Goal: Complete application form

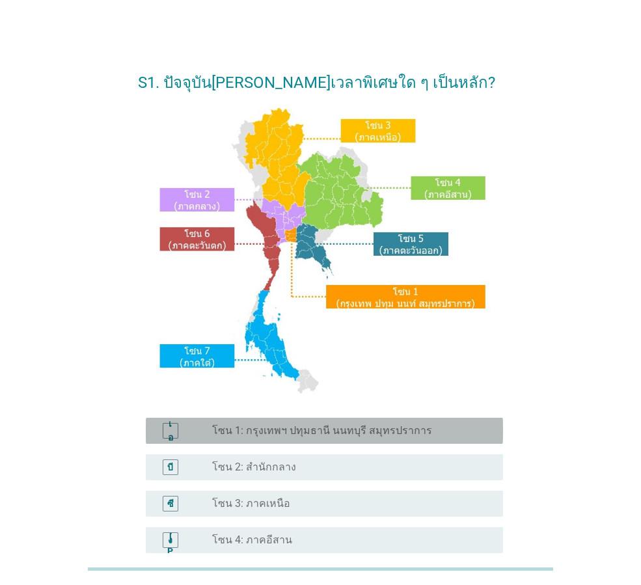
click at [382, 430] on font "โซน 1: กรุงเทพฯ ปทุมธานี นนทบุรี สมุทรปราการ" at bounding box center [322, 430] width 220 height 12
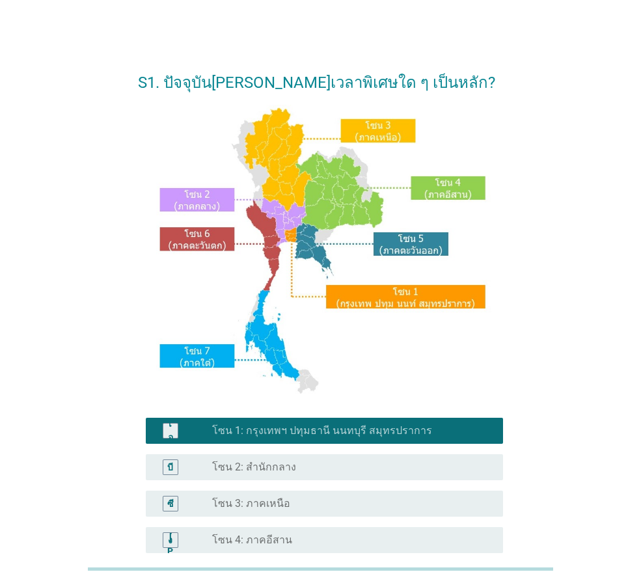
scroll to position [245, 0]
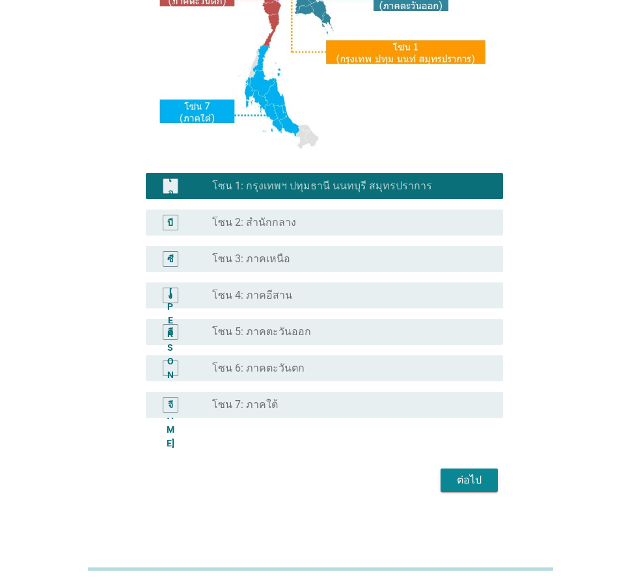
click at [477, 483] on font "ต่อไป" at bounding box center [469, 480] width 25 height 12
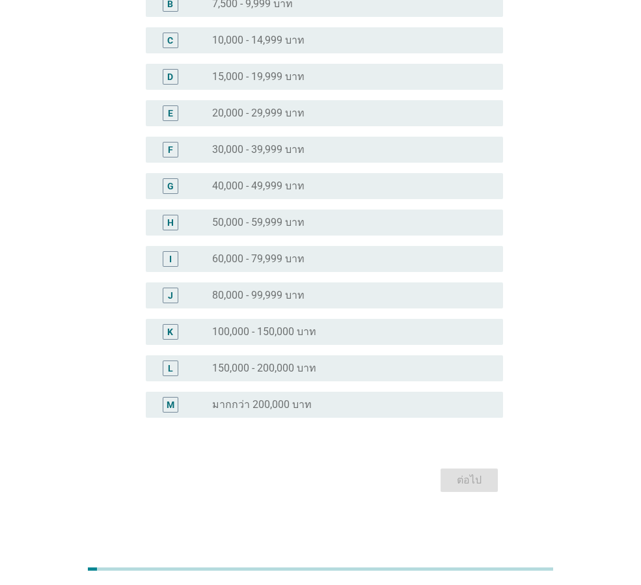
scroll to position [0, 0]
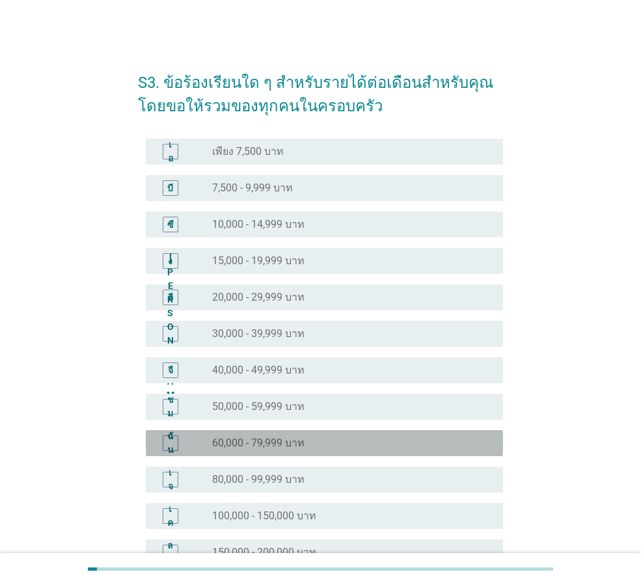
click at [287, 448] on font "60,000 - 79,999 บาท" at bounding box center [258, 442] width 92 height 12
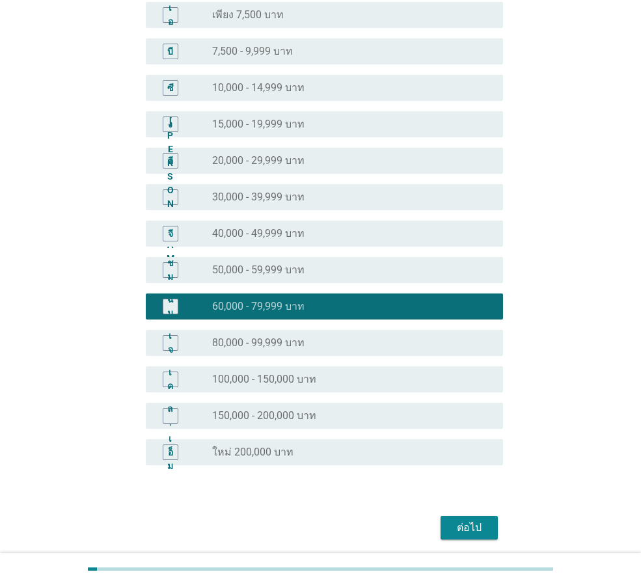
scroll to position [184, 0]
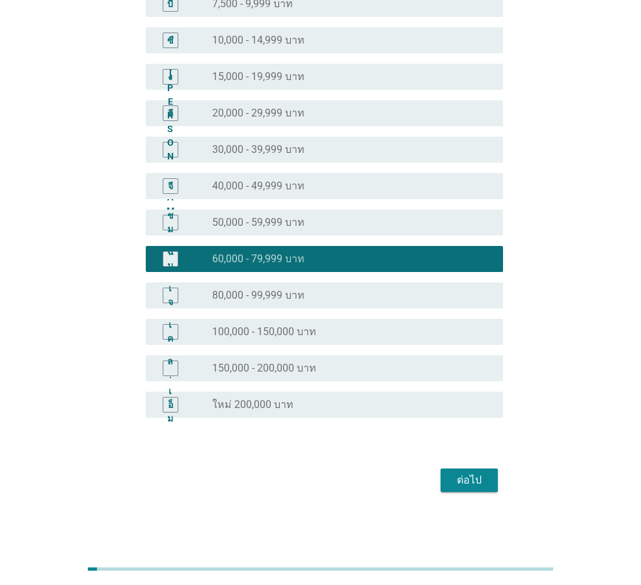
click at [476, 475] on font "ต่อไป" at bounding box center [469, 480] width 25 height 12
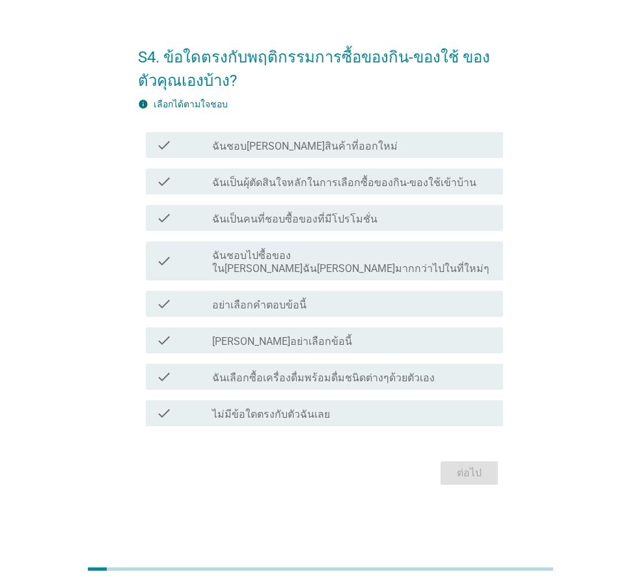
scroll to position [0, 0]
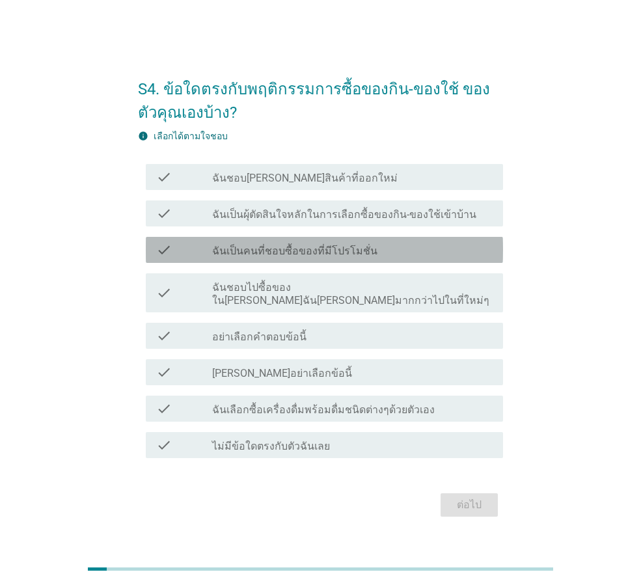
click at [362, 258] on label "ฉันเป็นคนที่ชอบซื้อของที่มีโปรโมชั่น" at bounding box center [294, 251] width 165 height 13
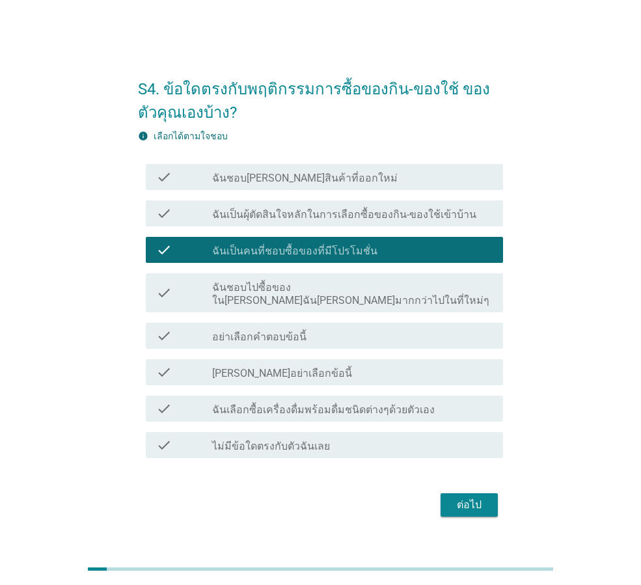
click at [347, 217] on label "ฉันเป็นผุ้ตัดสินใจหลักในการเลือกซื้อของกิน-ของใช้เข้าบ้าน" at bounding box center [344, 214] width 264 height 13
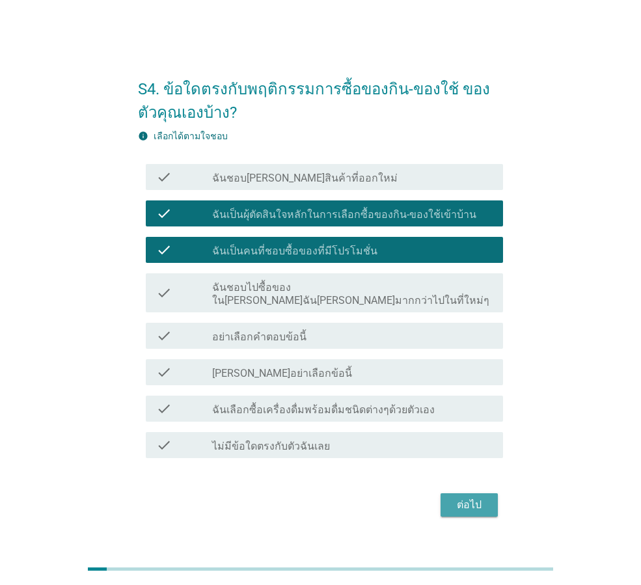
click at [468, 502] on div "ต่อไป" at bounding box center [469, 505] width 36 height 16
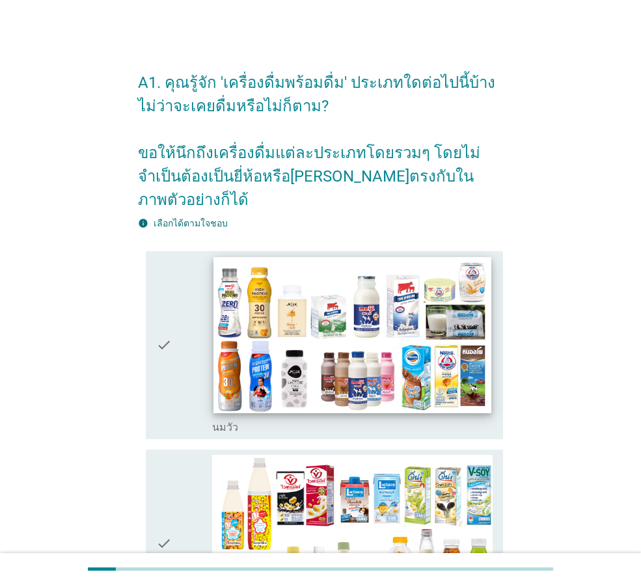
click at [353, 334] on img at bounding box center [351, 335] width 277 height 156
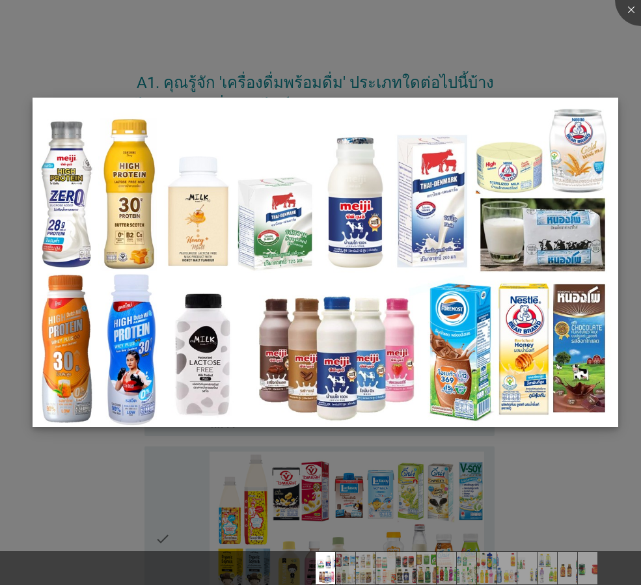
click at [343, 344] on img at bounding box center [325, 262] width 585 height 329
click at [193, 369] on img at bounding box center [325, 262] width 585 height 329
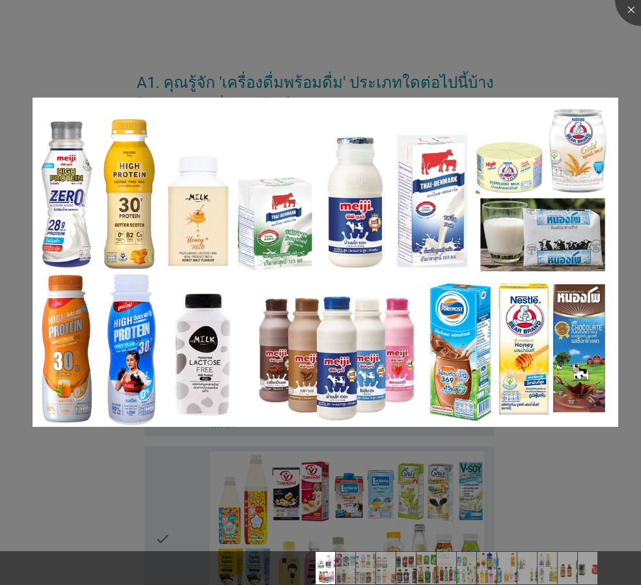
click at [75, 456] on div at bounding box center [320, 292] width 641 height 585
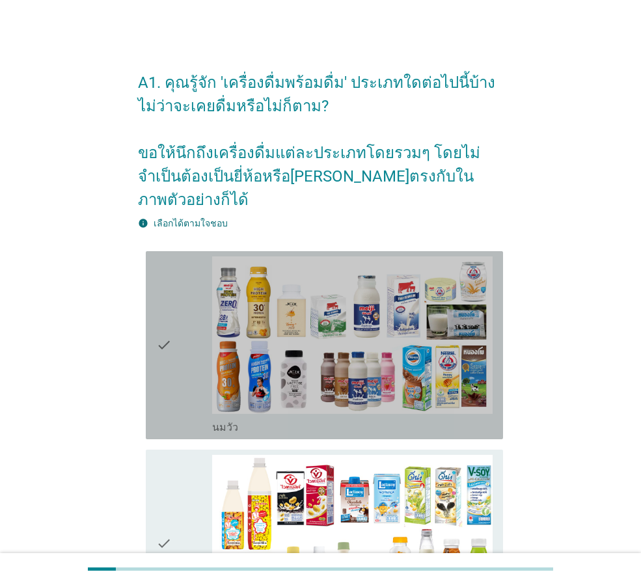
click at [159, 346] on icon "check" at bounding box center [164, 345] width 16 height 178
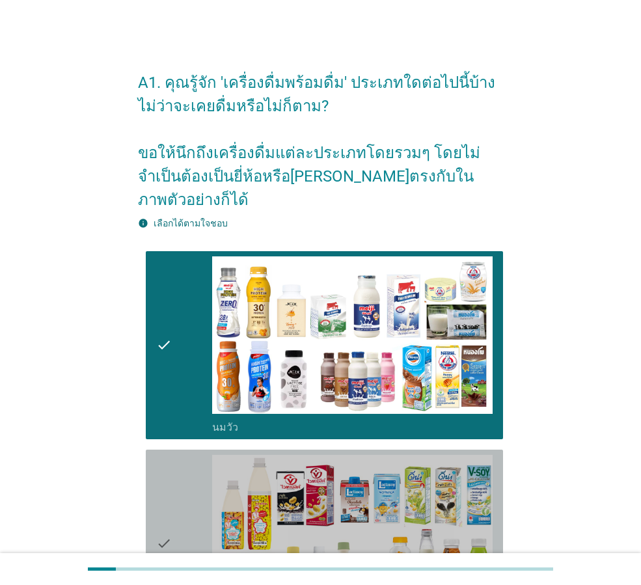
click at [183, 491] on div "check" at bounding box center [184, 544] width 56 height 178
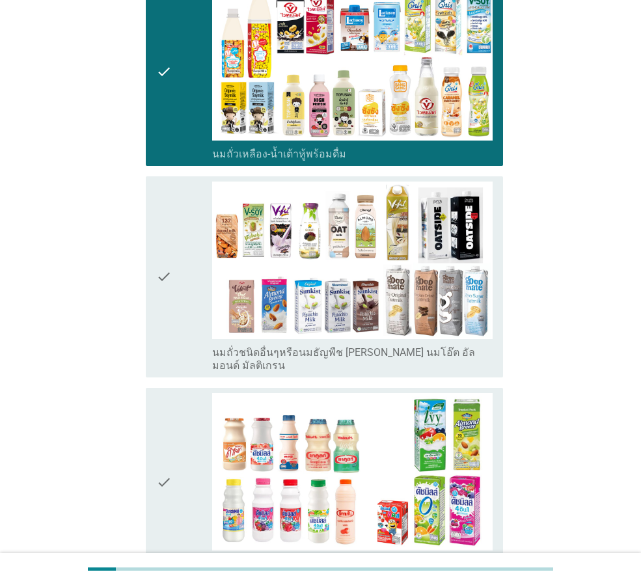
scroll to position [477, 0]
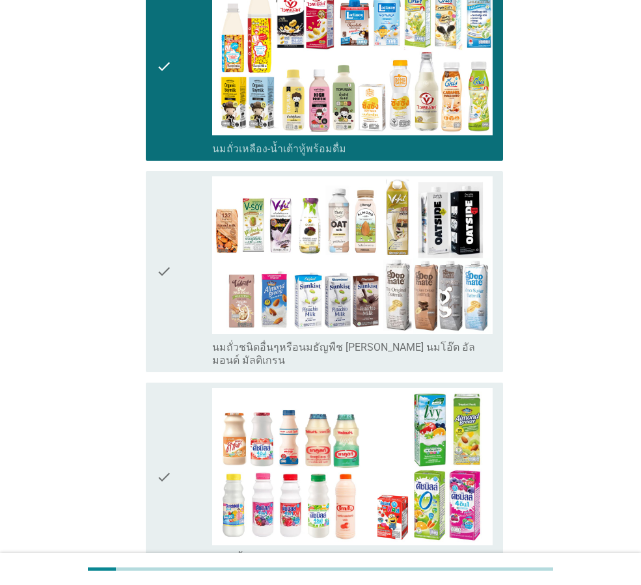
click at [193, 236] on div "check" at bounding box center [184, 271] width 56 height 191
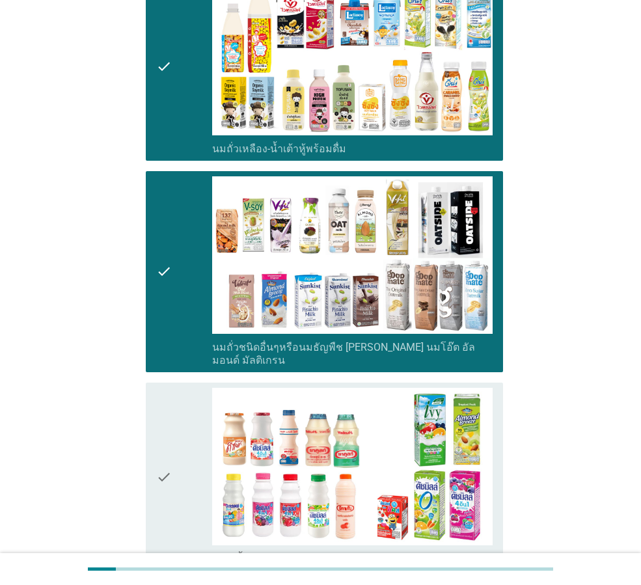
click at [165, 422] on icon "check" at bounding box center [164, 477] width 16 height 178
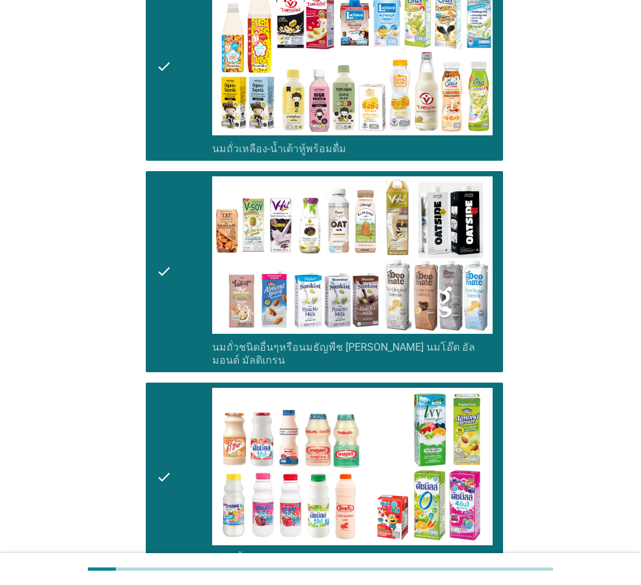
scroll to position [954, 0]
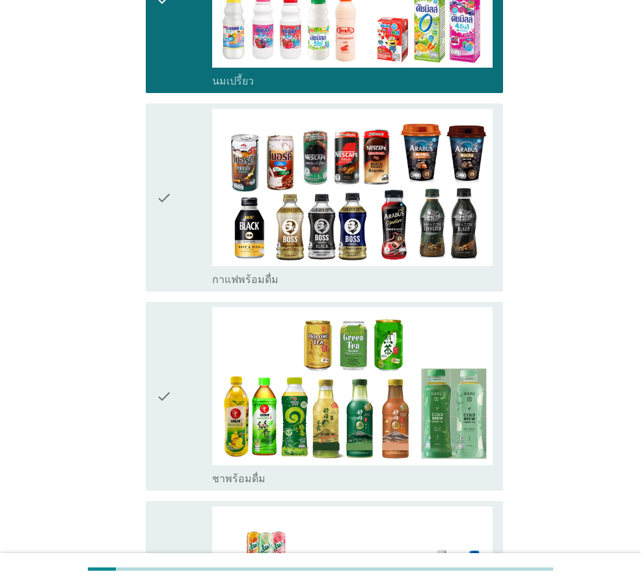
click at [191, 193] on div "check" at bounding box center [184, 198] width 56 height 178
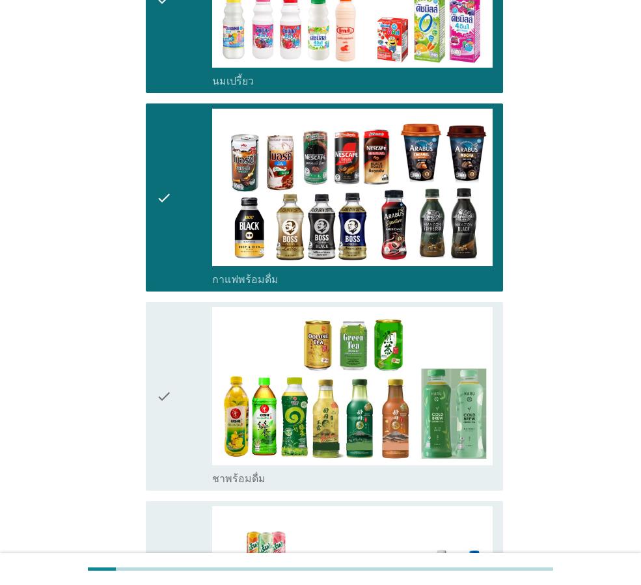
click at [163, 359] on icon "check" at bounding box center [164, 396] width 16 height 178
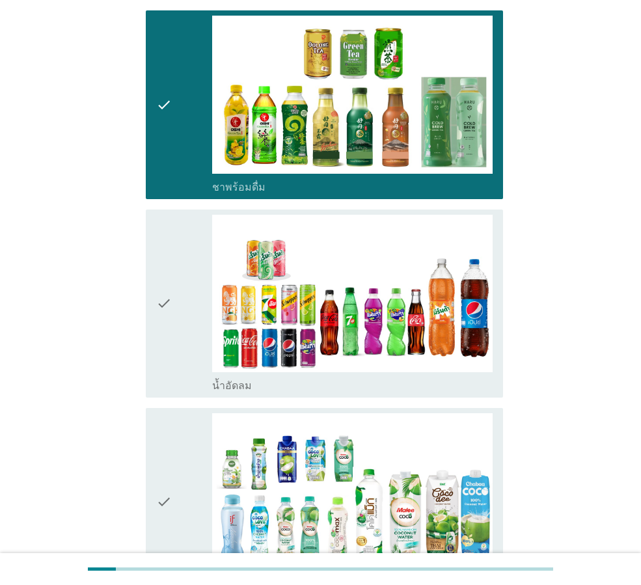
scroll to position [1431, 0]
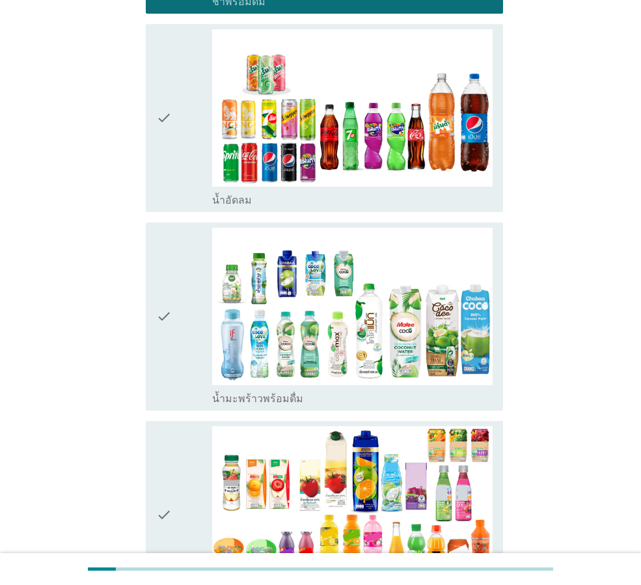
click at [167, 282] on icon "check" at bounding box center [164, 317] width 16 height 178
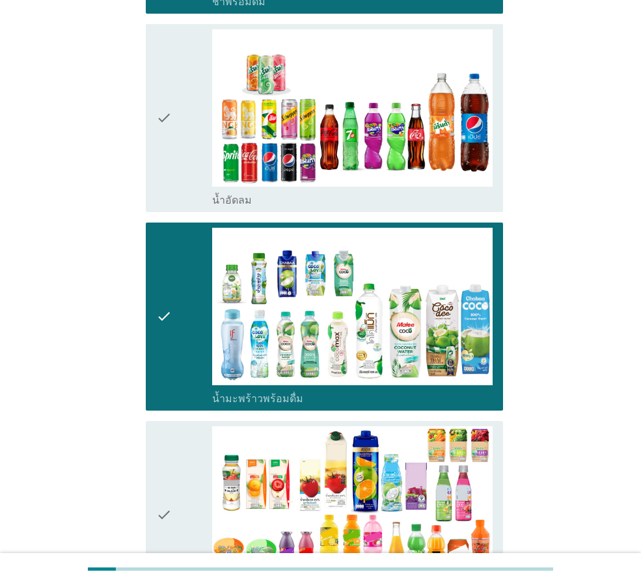
click at [169, 124] on icon "check" at bounding box center [164, 118] width 16 height 178
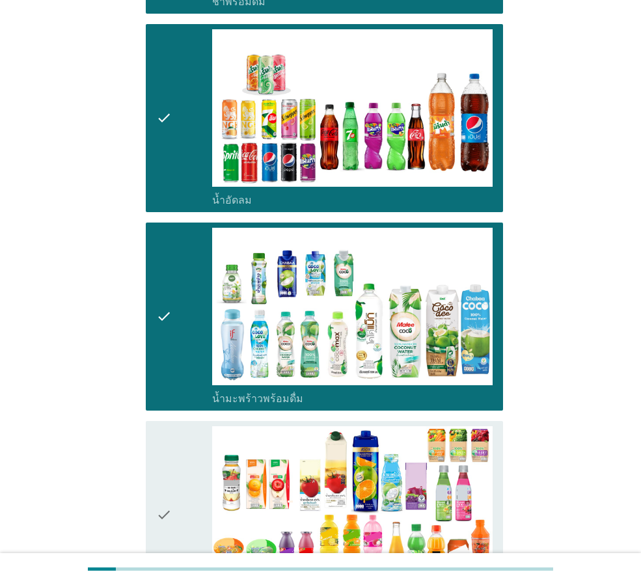
click at [185, 464] on div "check" at bounding box center [184, 515] width 56 height 178
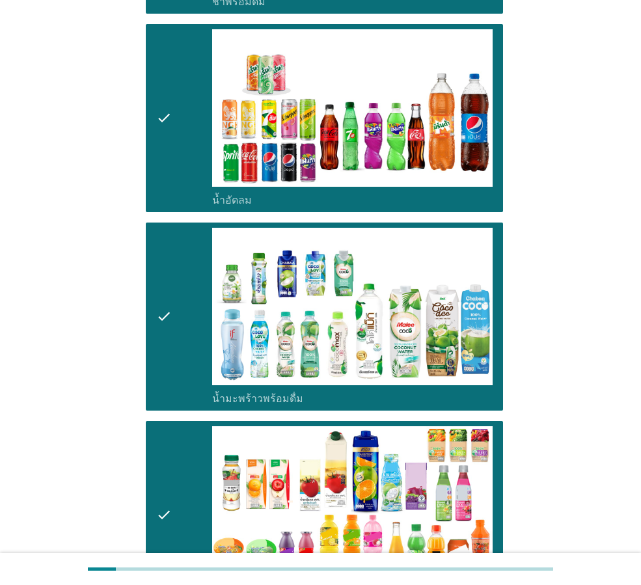
scroll to position [1908, 0]
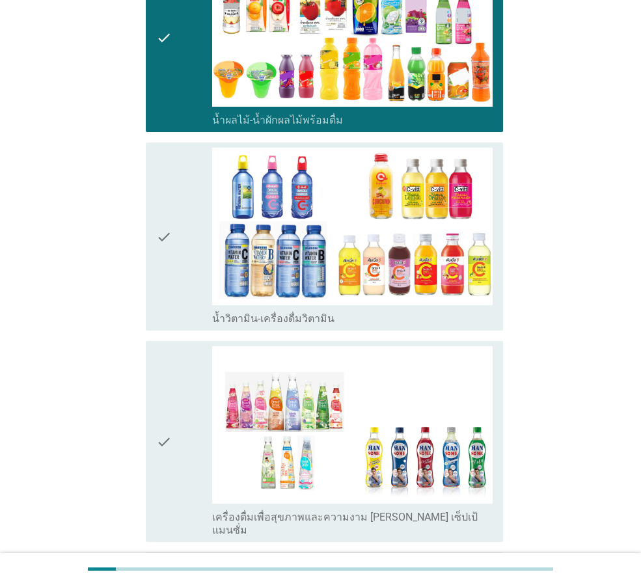
click at [176, 215] on div "check" at bounding box center [184, 237] width 56 height 178
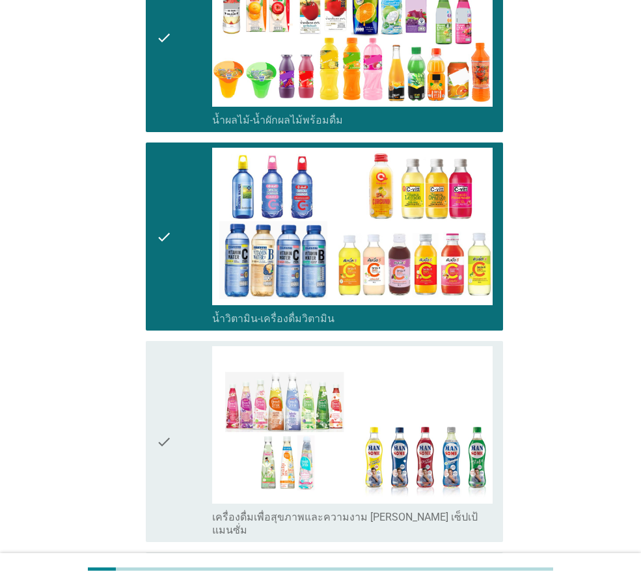
click at [158, 365] on icon "check" at bounding box center [164, 441] width 16 height 191
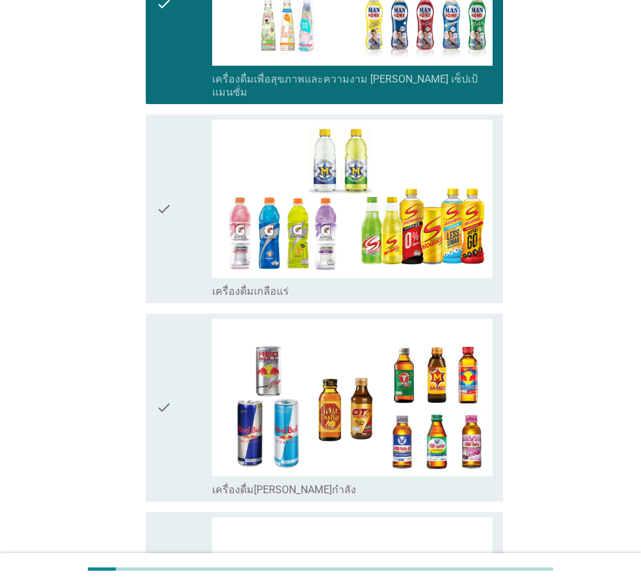
scroll to position [2385, 0]
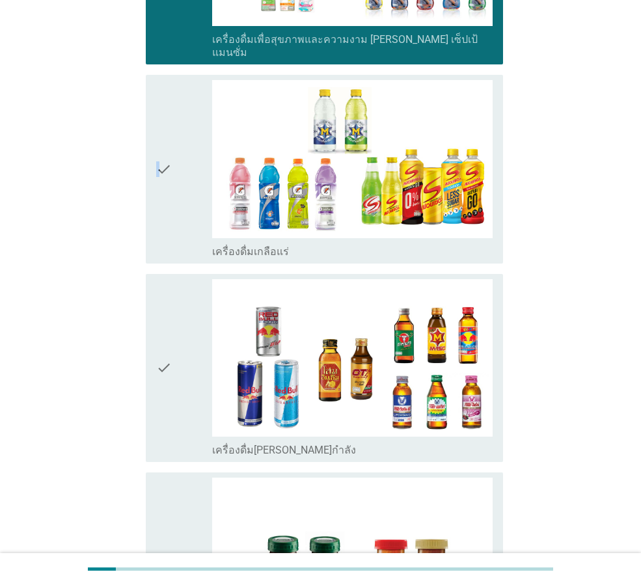
click at [159, 136] on icon "check" at bounding box center [164, 169] width 16 height 178
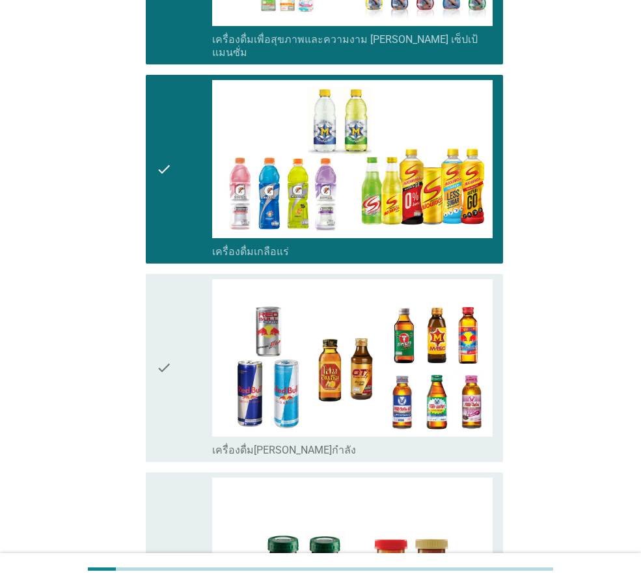
click at [162, 279] on icon "check" at bounding box center [164, 368] width 16 height 178
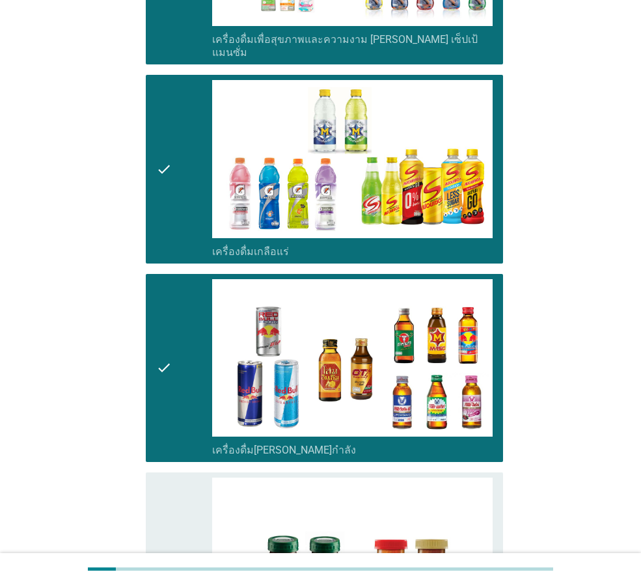
click at [158, 477] on icon "check" at bounding box center [164, 566] width 16 height 178
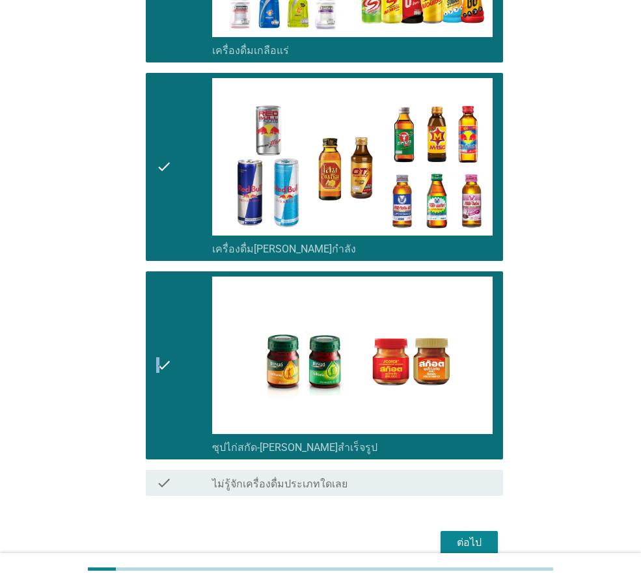
scroll to position [2599, 0]
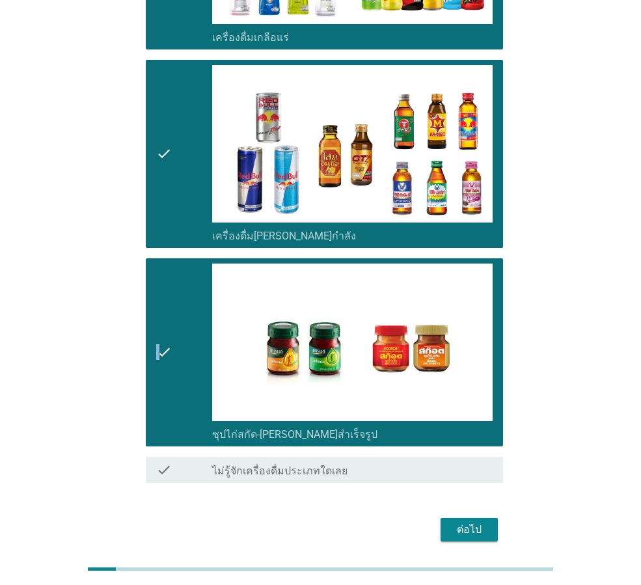
click at [474, 522] on div "ต่อไป" at bounding box center [469, 530] width 36 height 16
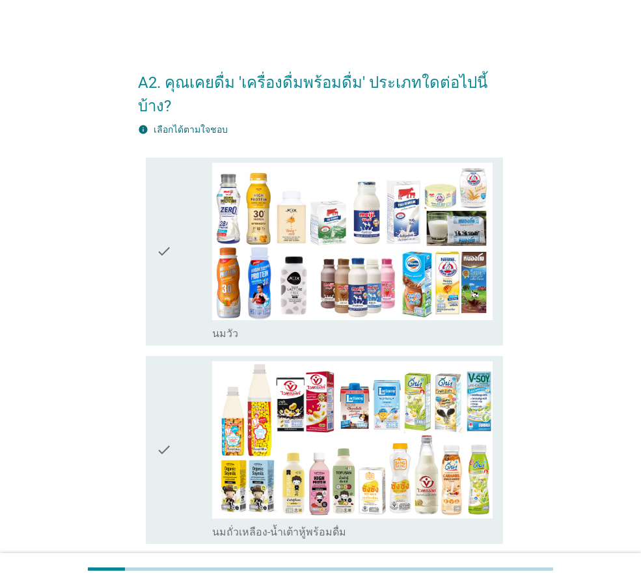
click at [163, 243] on icon "check" at bounding box center [164, 252] width 16 height 178
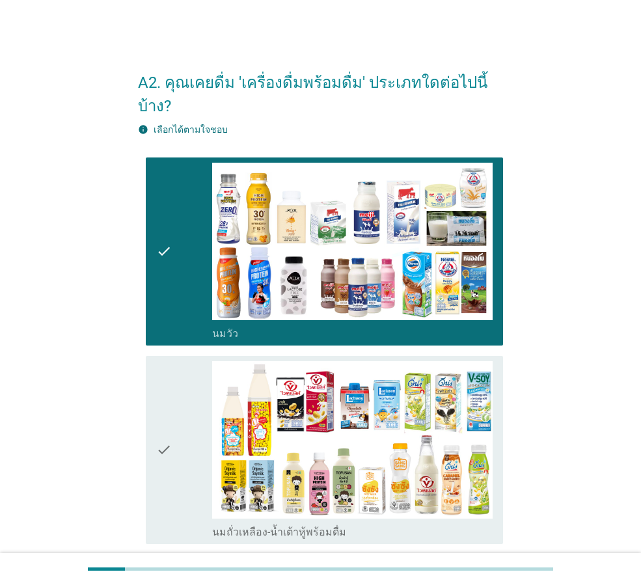
click at [157, 449] on icon "check" at bounding box center [164, 450] width 16 height 178
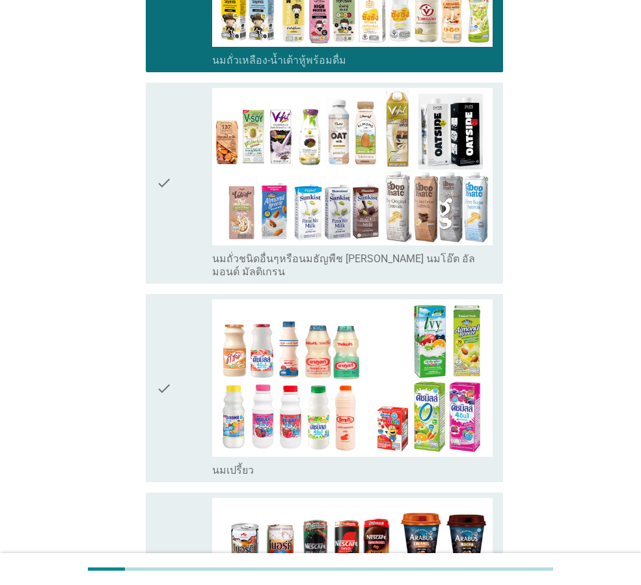
scroll to position [477, 0]
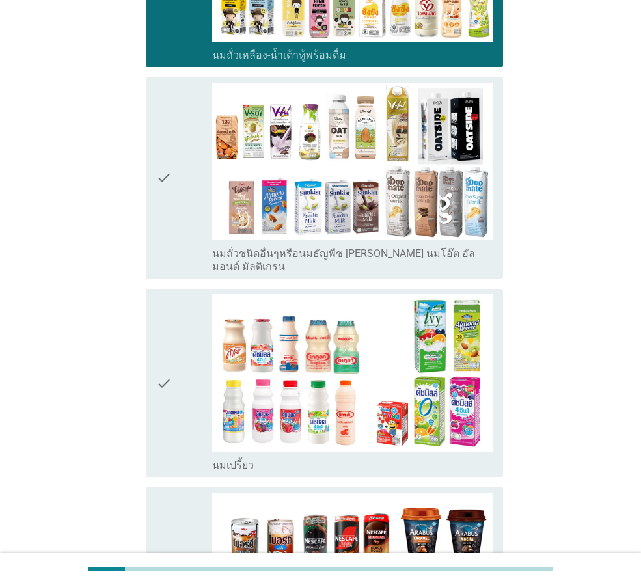
click at [168, 377] on icon "check" at bounding box center [164, 383] width 16 height 178
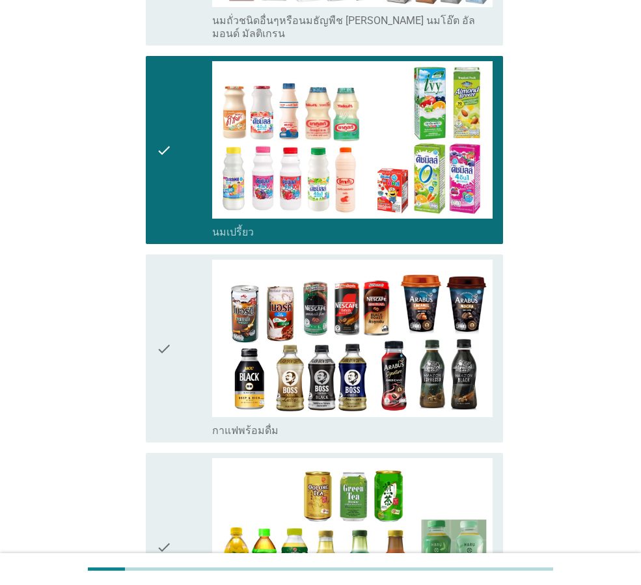
scroll to position [716, 0]
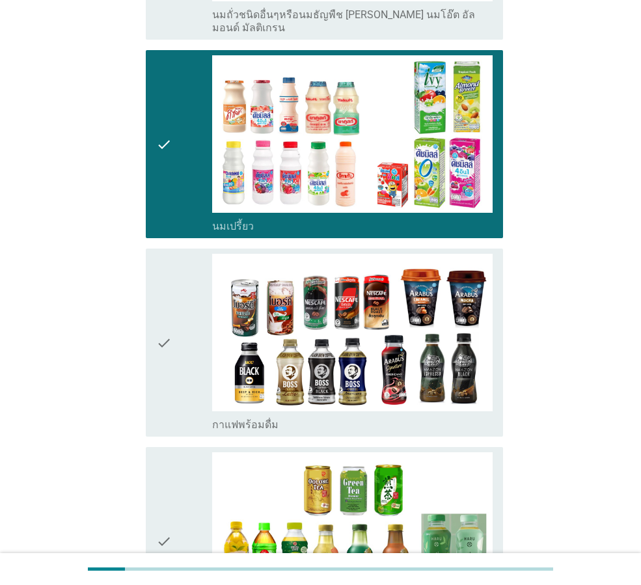
click at [176, 358] on div "check" at bounding box center [184, 343] width 56 height 178
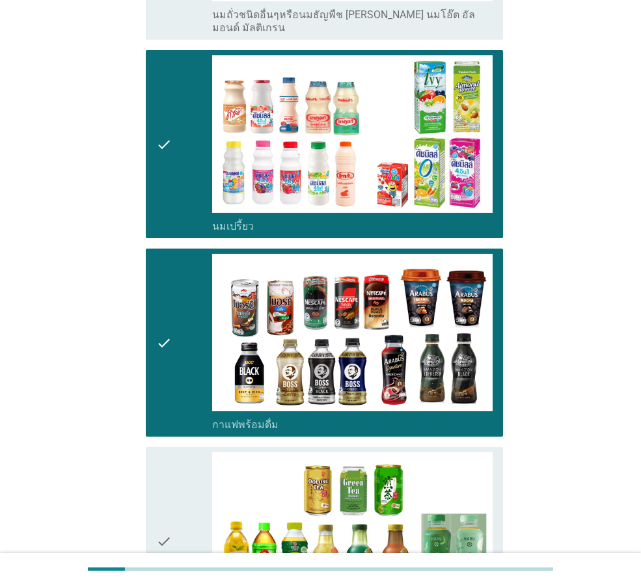
scroll to position [954, 0]
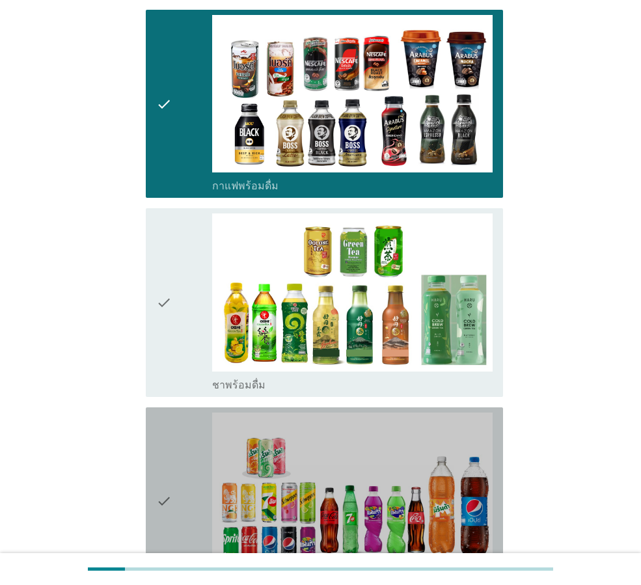
click at [174, 434] on div "check" at bounding box center [184, 501] width 56 height 178
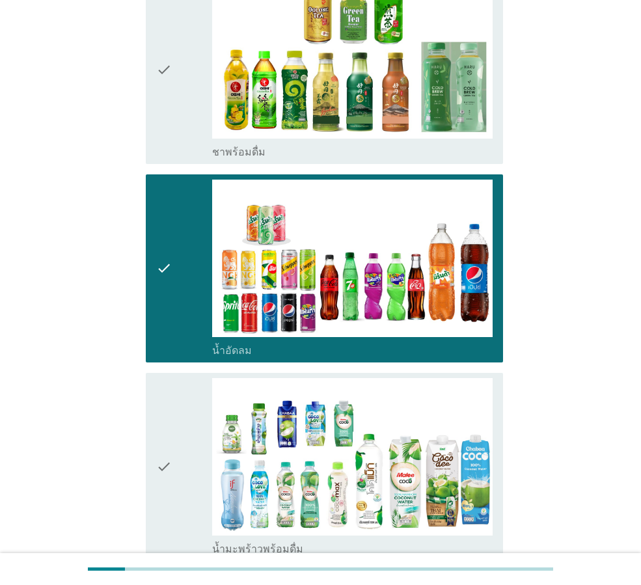
scroll to position [1192, 0]
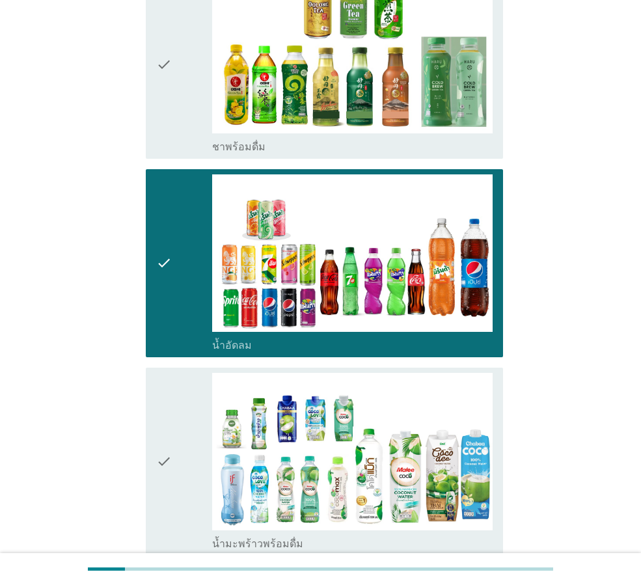
click at [168, 413] on icon "check" at bounding box center [164, 462] width 16 height 178
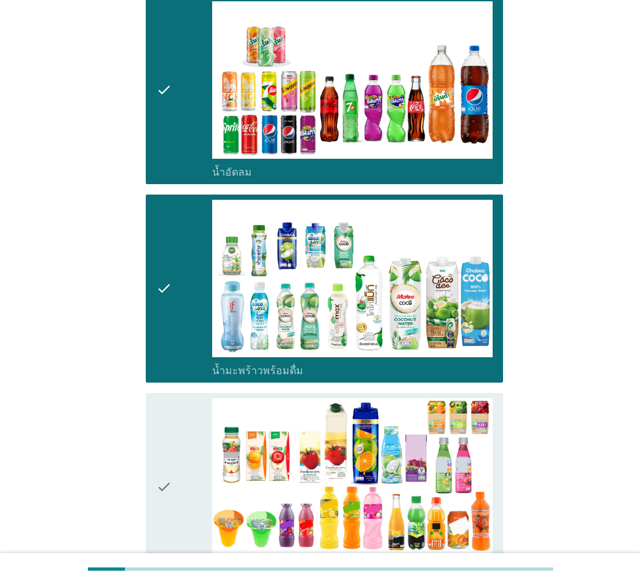
scroll to position [1431, 0]
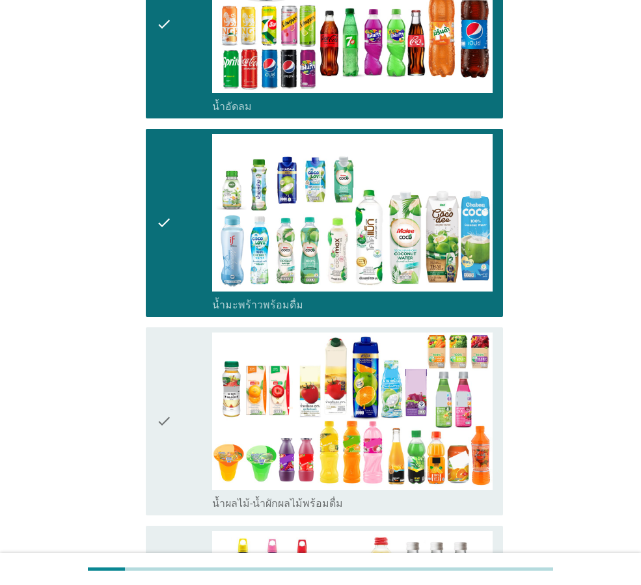
click at [163, 392] on icon "check" at bounding box center [164, 421] width 16 height 178
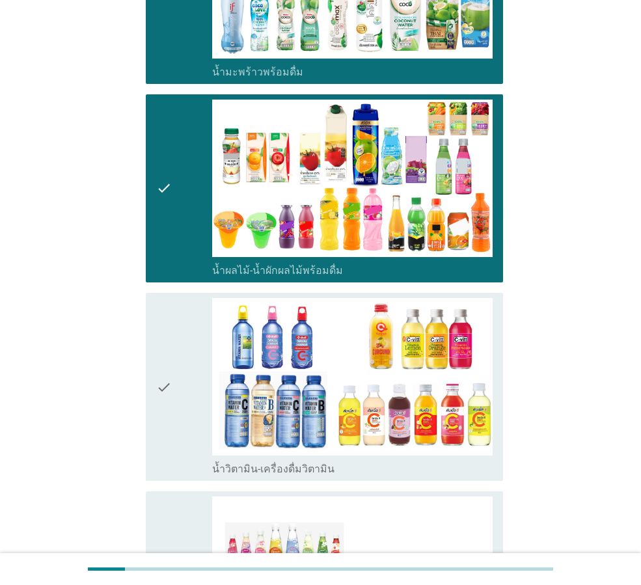
scroll to position [1670, 0]
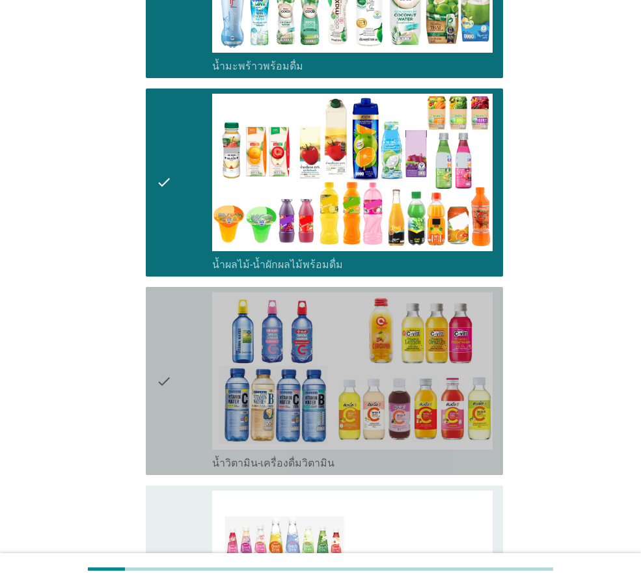
click at [176, 382] on div "check" at bounding box center [184, 381] width 56 height 178
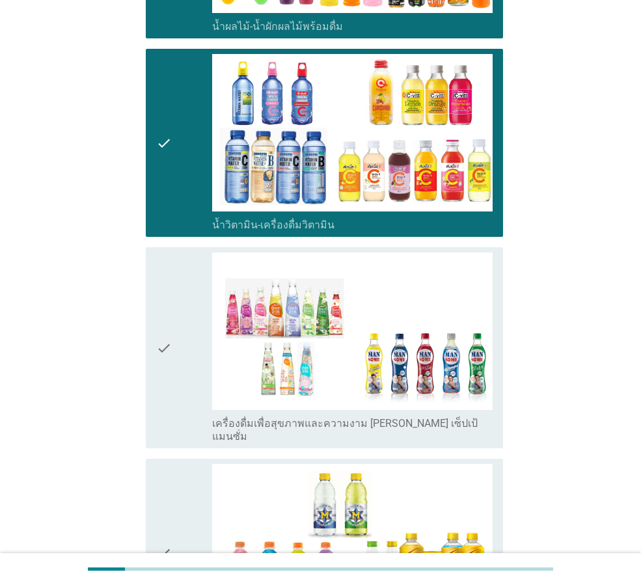
scroll to position [2147, 0]
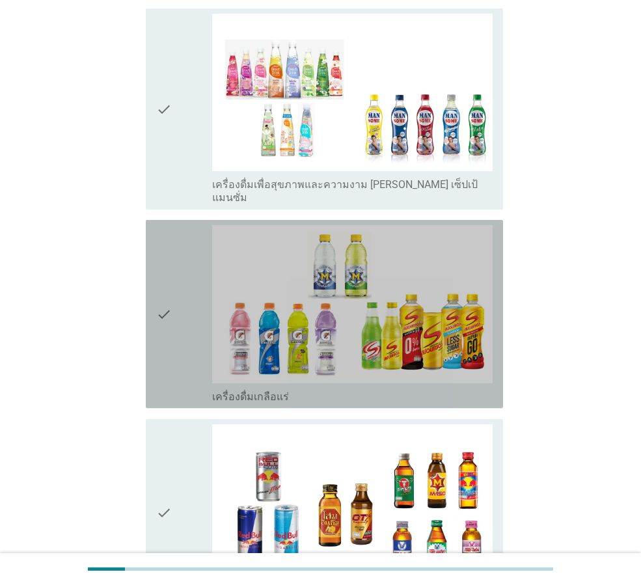
click at [172, 301] on icon "check" at bounding box center [164, 314] width 16 height 178
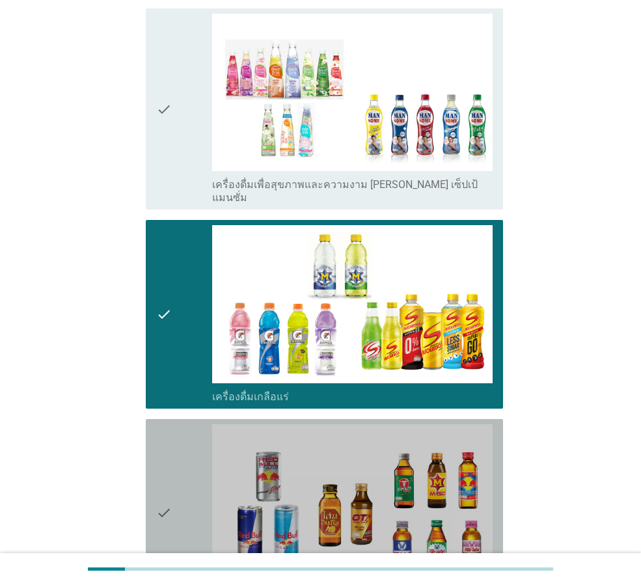
click at [175, 498] on div "check" at bounding box center [184, 513] width 56 height 178
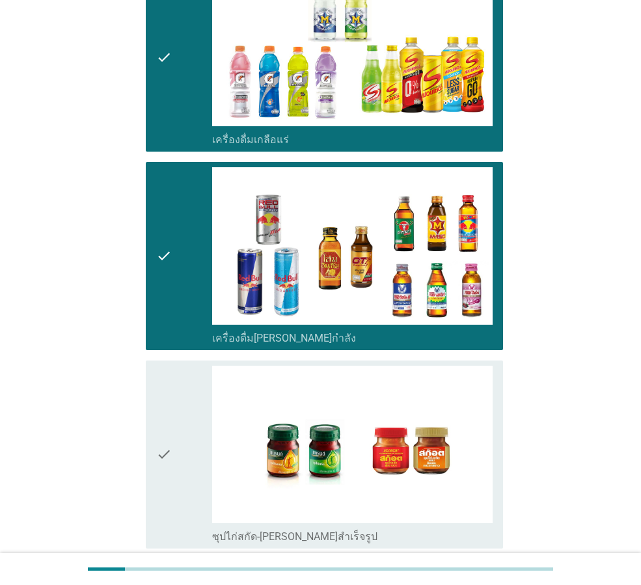
scroll to position [2506, 0]
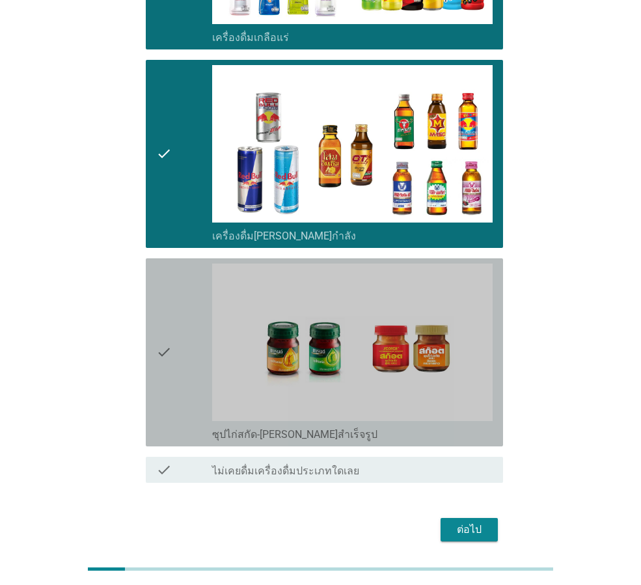
click at [163, 354] on icon "check" at bounding box center [164, 352] width 16 height 178
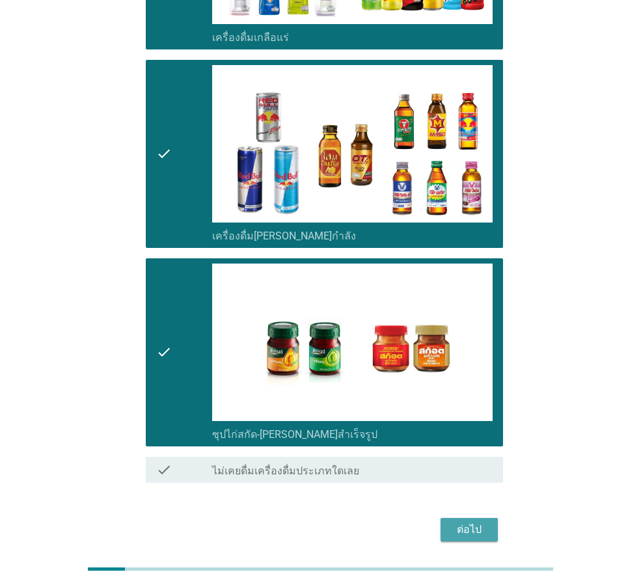
click at [459, 522] on div "ต่อไป" at bounding box center [469, 530] width 36 height 16
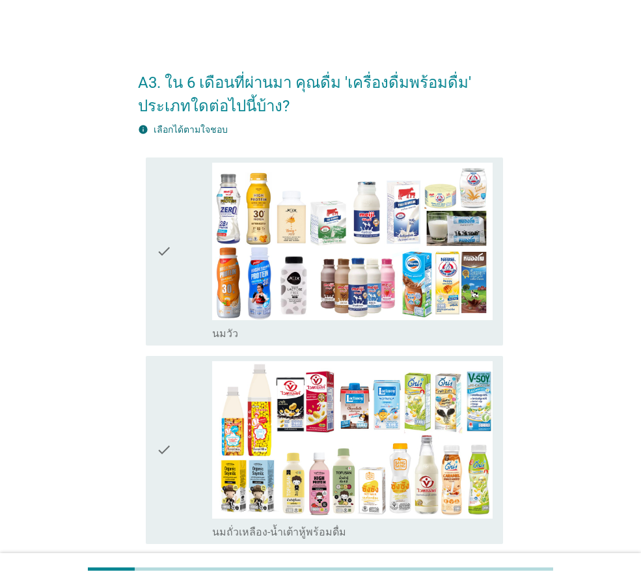
click at [170, 289] on icon "check" at bounding box center [164, 252] width 16 height 178
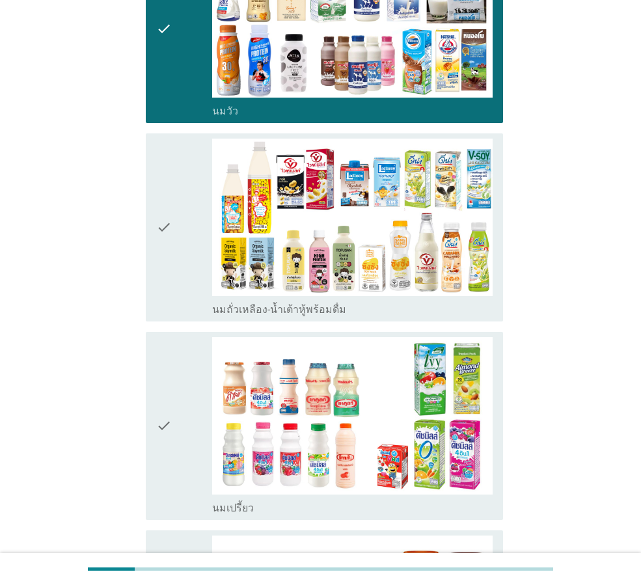
scroll to position [239, 0]
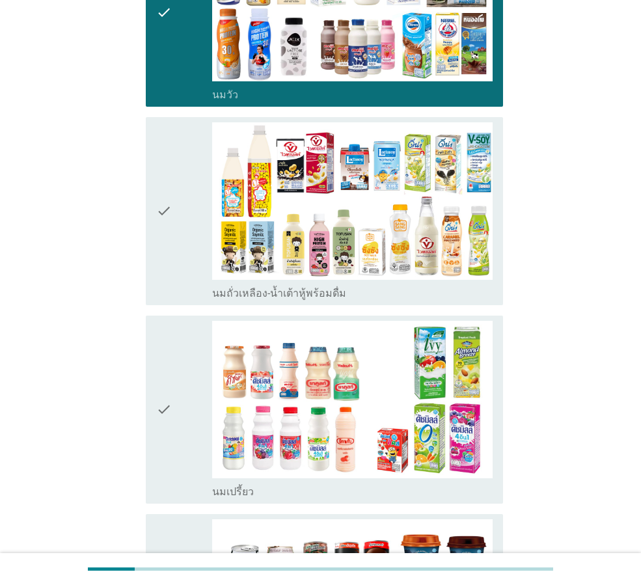
click at [170, 423] on icon "check" at bounding box center [164, 410] width 16 height 178
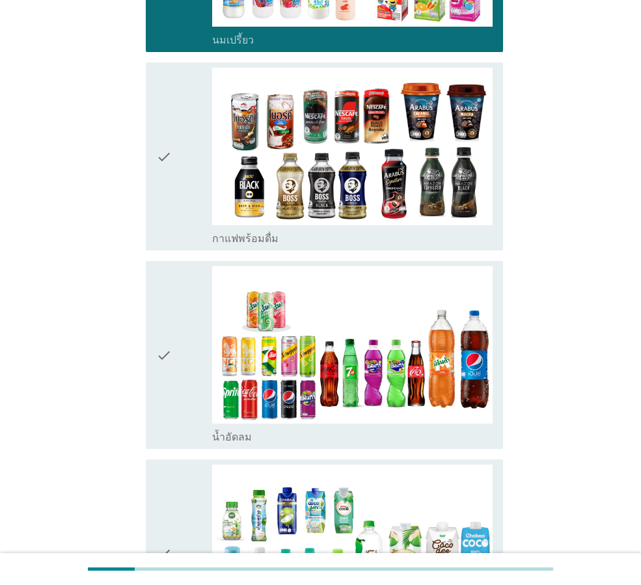
scroll to position [716, 0]
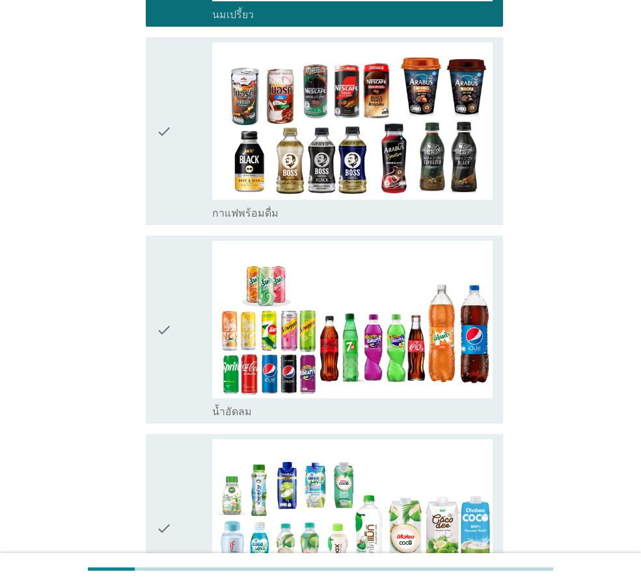
click at [159, 375] on icon "check" at bounding box center [164, 330] width 16 height 178
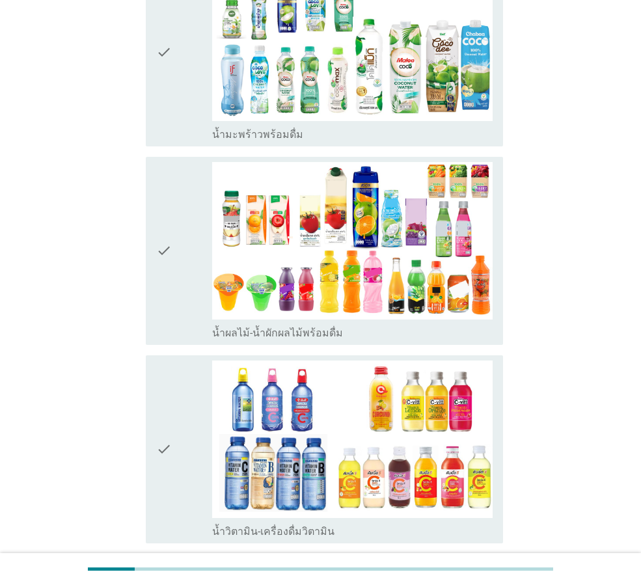
scroll to position [1192, 0]
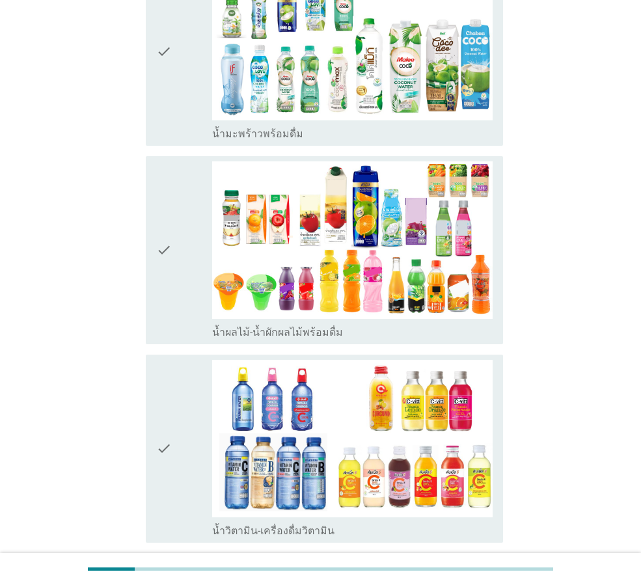
click at [165, 289] on icon "check" at bounding box center [164, 250] width 16 height 178
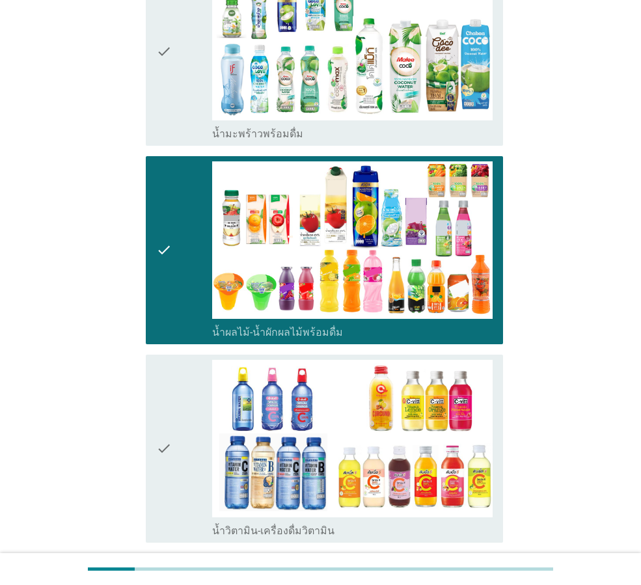
click at [172, 409] on div "check" at bounding box center [184, 449] width 56 height 178
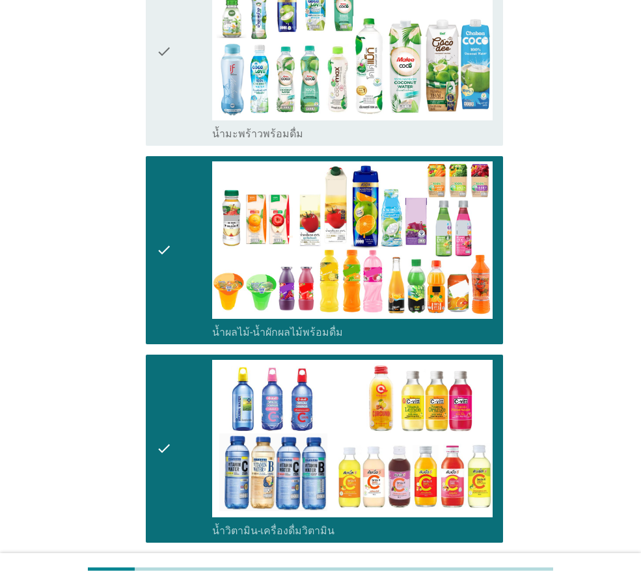
scroll to position [1431, 0]
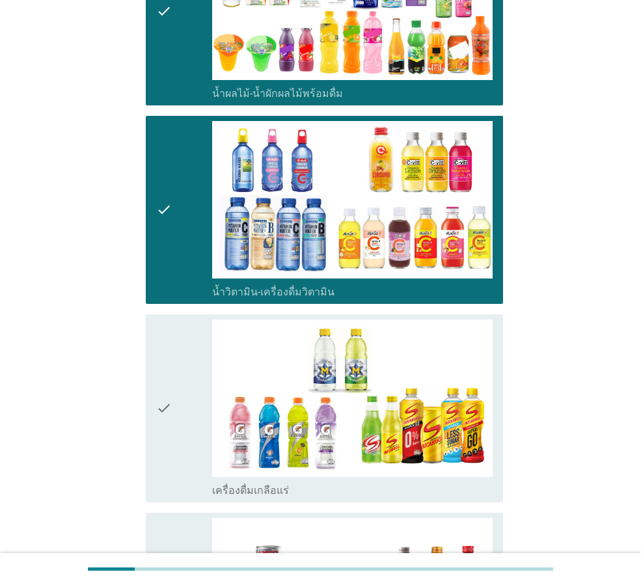
click at [176, 435] on div "check" at bounding box center [184, 408] width 56 height 178
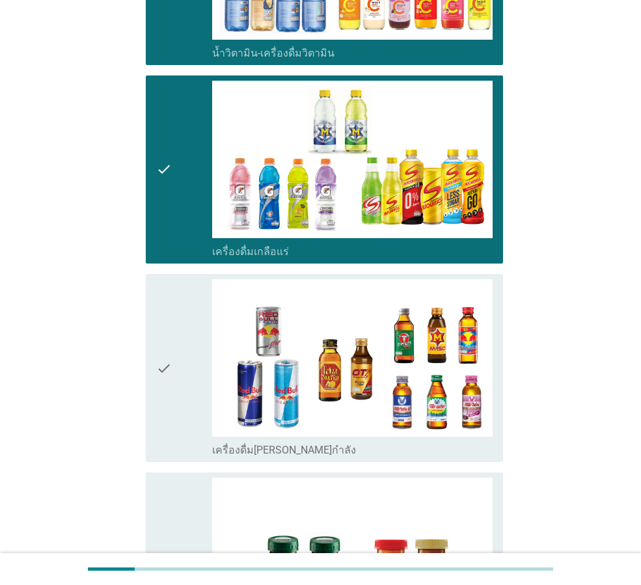
scroll to position [1908, 0]
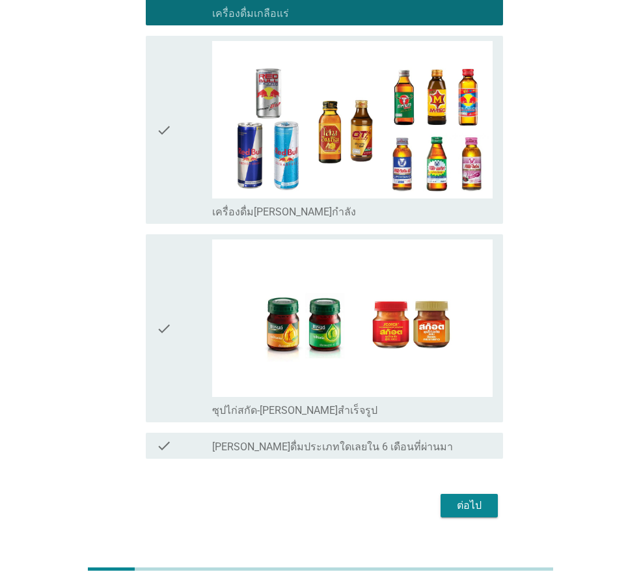
click at [170, 357] on icon "check" at bounding box center [164, 328] width 16 height 178
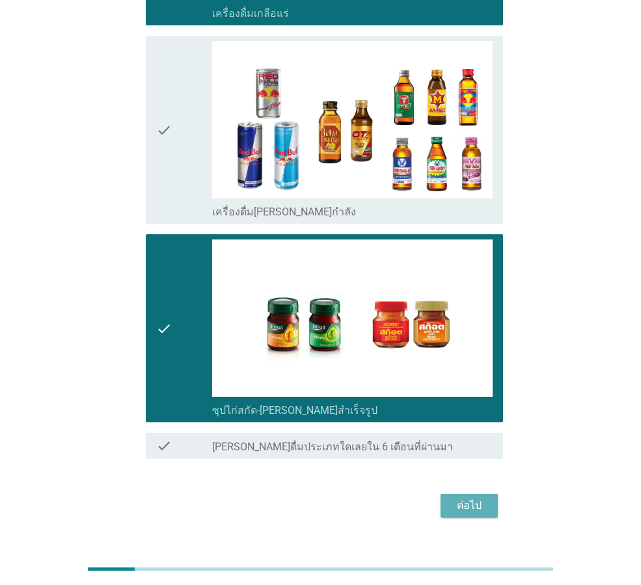
drag, startPoint x: 461, startPoint y: 511, endPoint x: 452, endPoint y: 498, distance: 15.0
click at [460, 511] on div "ต่อไป" at bounding box center [469, 506] width 36 height 16
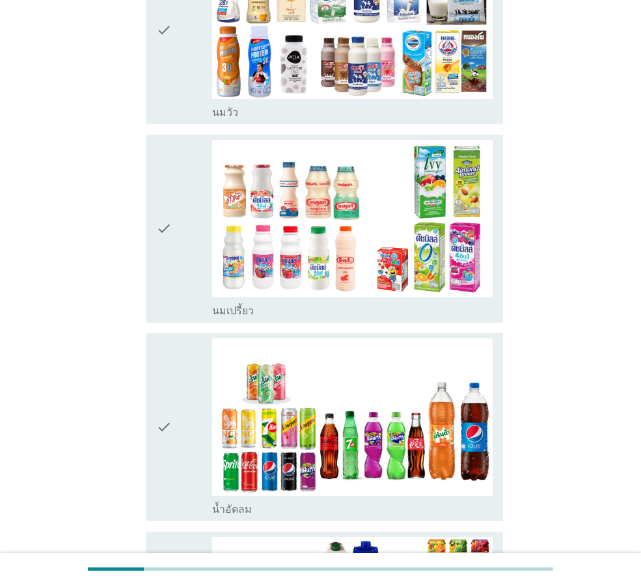
scroll to position [239, 0]
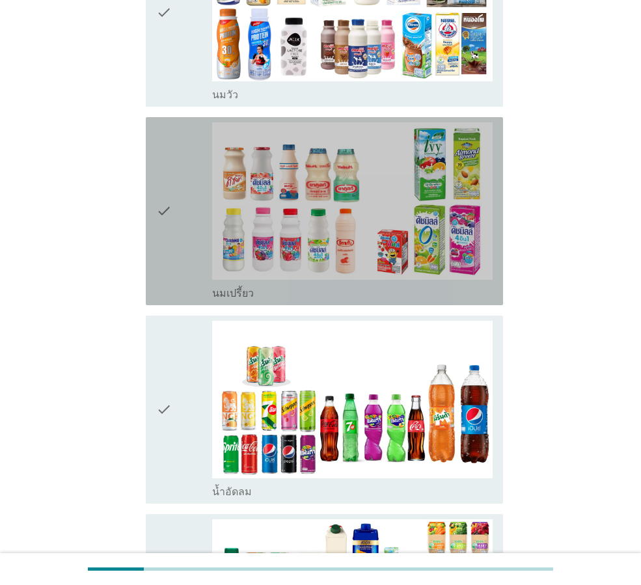
click at [167, 239] on icon "check" at bounding box center [164, 211] width 16 height 178
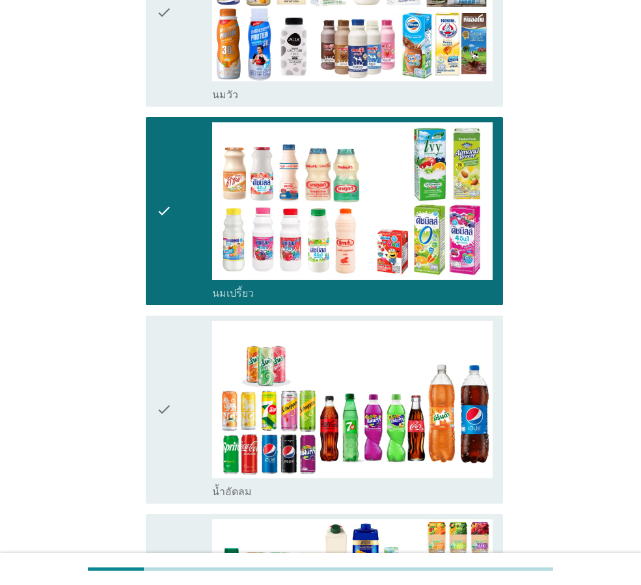
click at [159, 429] on icon "check" at bounding box center [164, 410] width 16 height 178
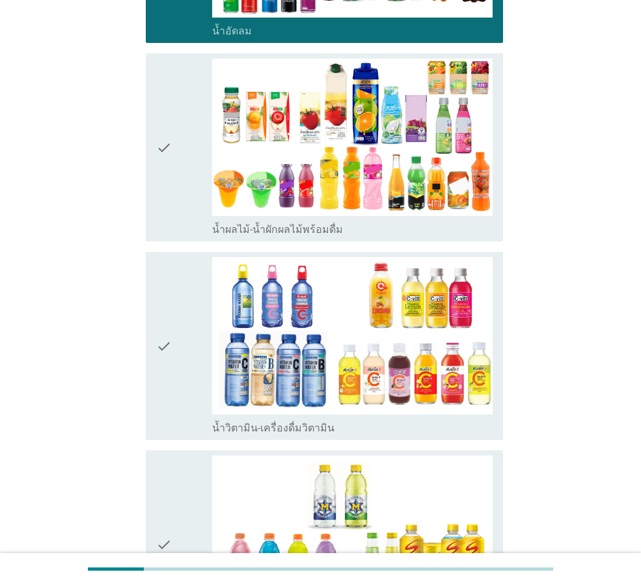
scroll to position [716, 0]
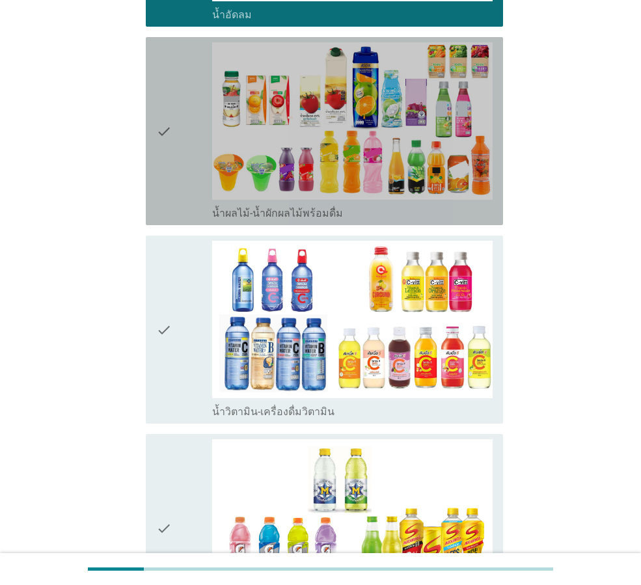
click at [174, 182] on div "check" at bounding box center [184, 131] width 56 height 178
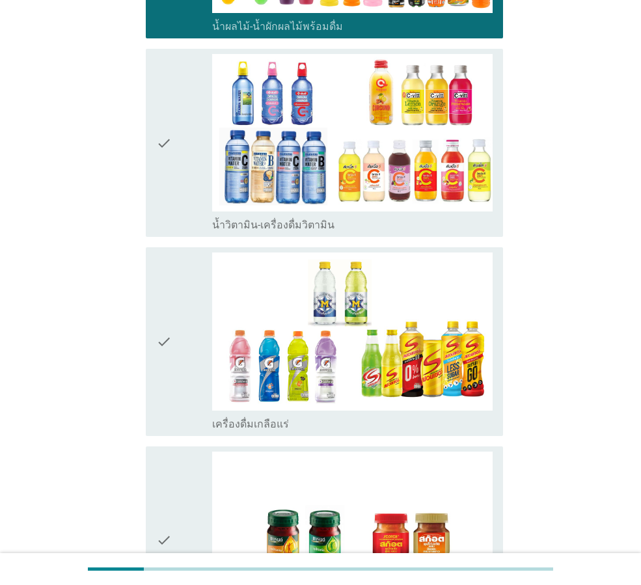
scroll to position [901, 0]
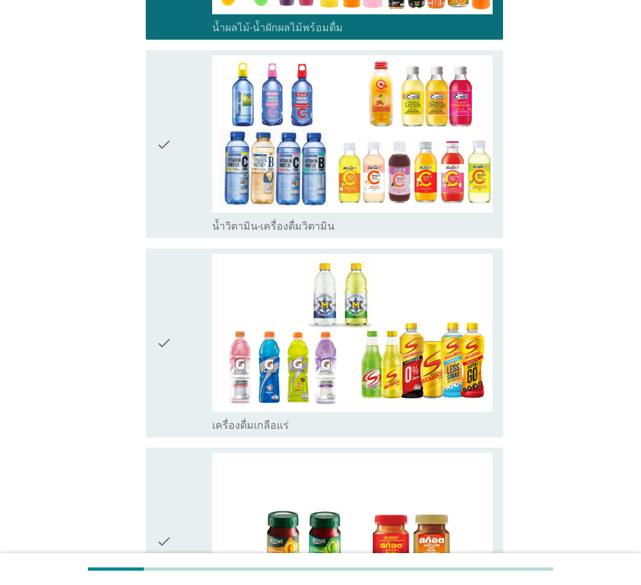
click at [181, 311] on div "check" at bounding box center [184, 343] width 56 height 178
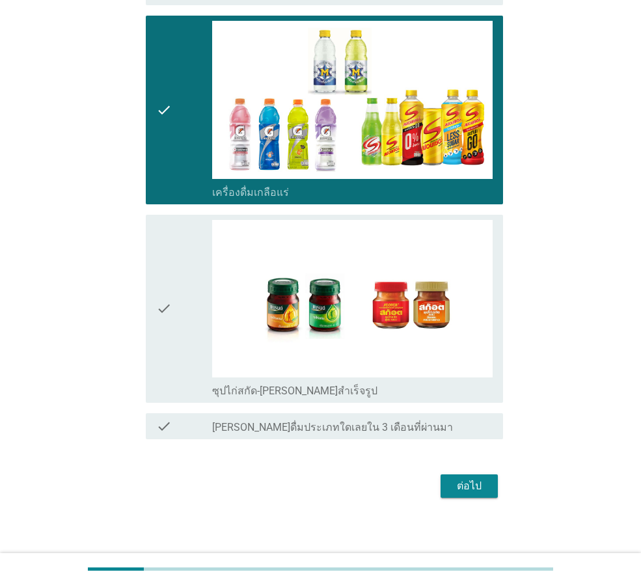
scroll to position [1140, 0]
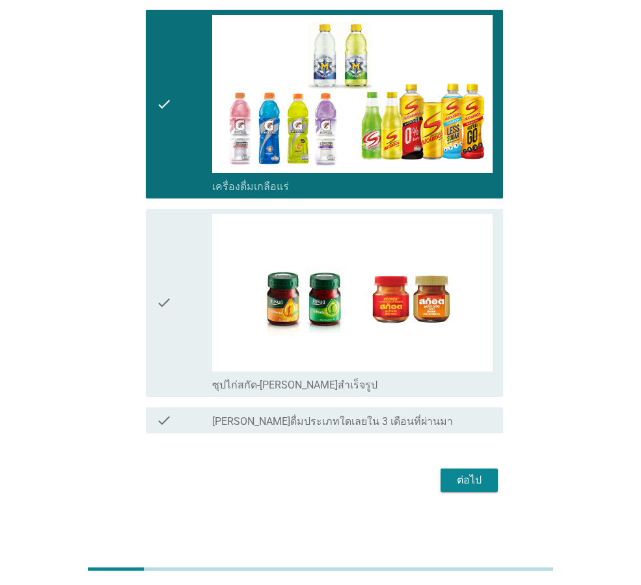
click at [479, 479] on div "ต่อไป" at bounding box center [469, 480] width 36 height 16
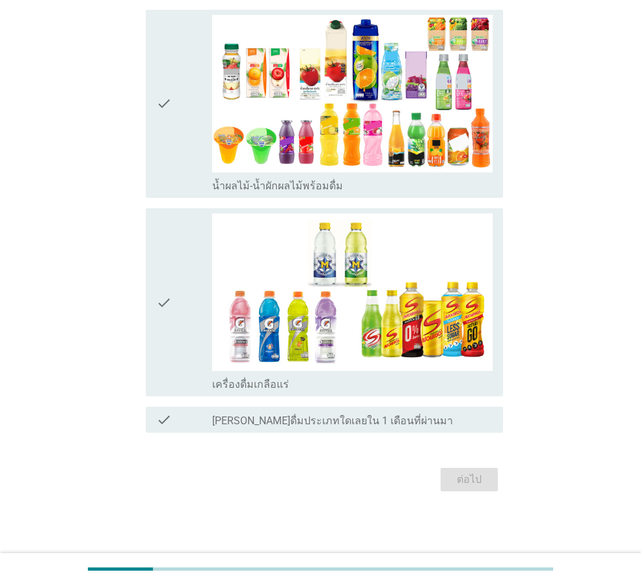
scroll to position [0, 0]
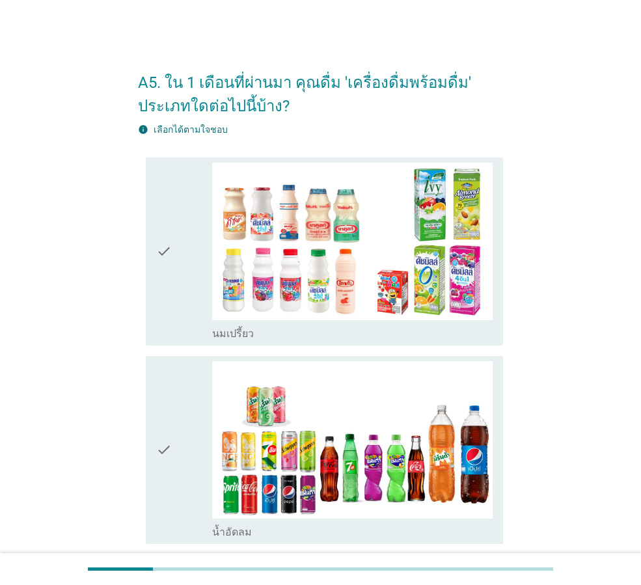
click at [165, 288] on icon "check" at bounding box center [164, 252] width 16 height 178
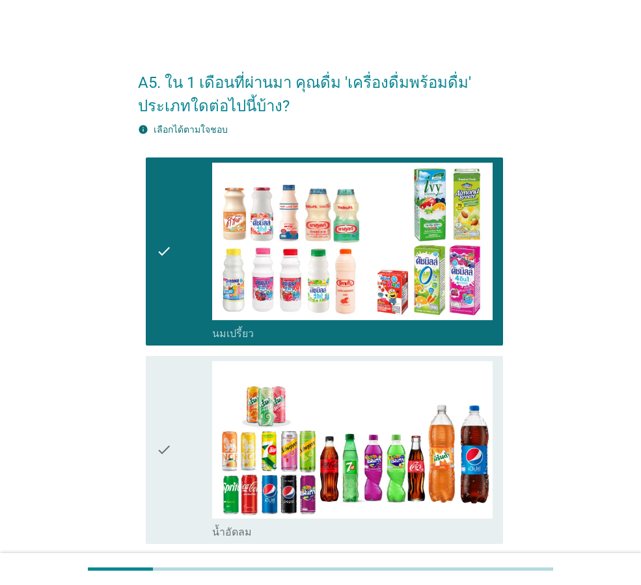
click at [172, 473] on icon "check" at bounding box center [164, 450] width 16 height 178
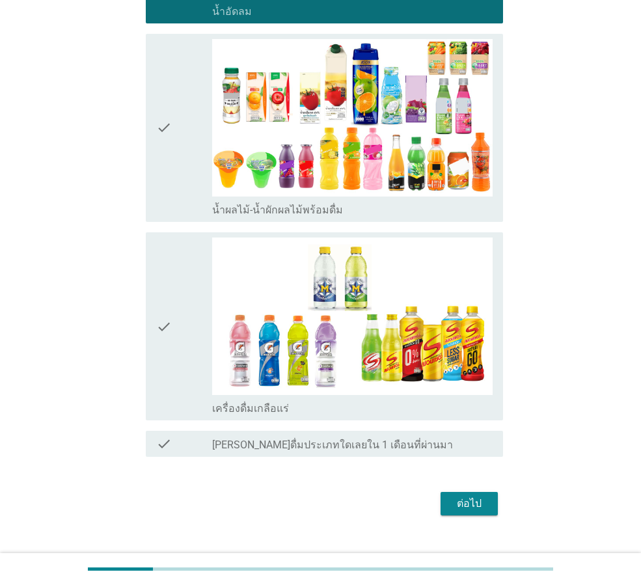
scroll to position [544, 0]
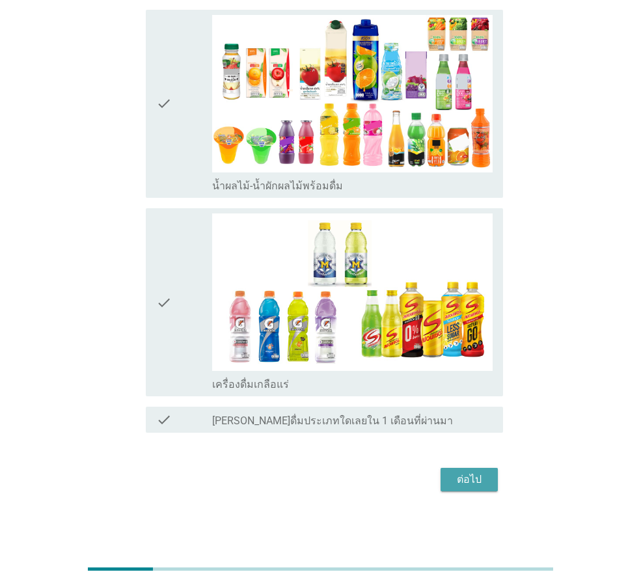
click at [468, 485] on div "ต่อไป" at bounding box center [469, 480] width 36 height 16
